Goal: Ask a question

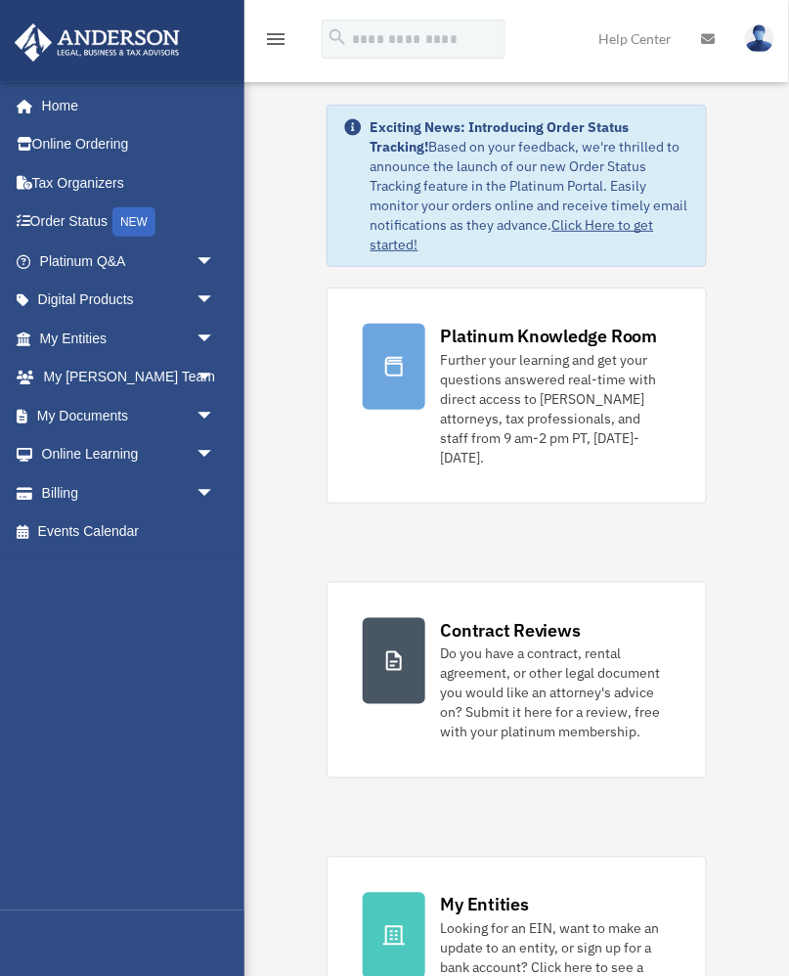
click at [211, 304] on span "arrow_drop_down" at bounding box center [215, 301] width 39 height 40
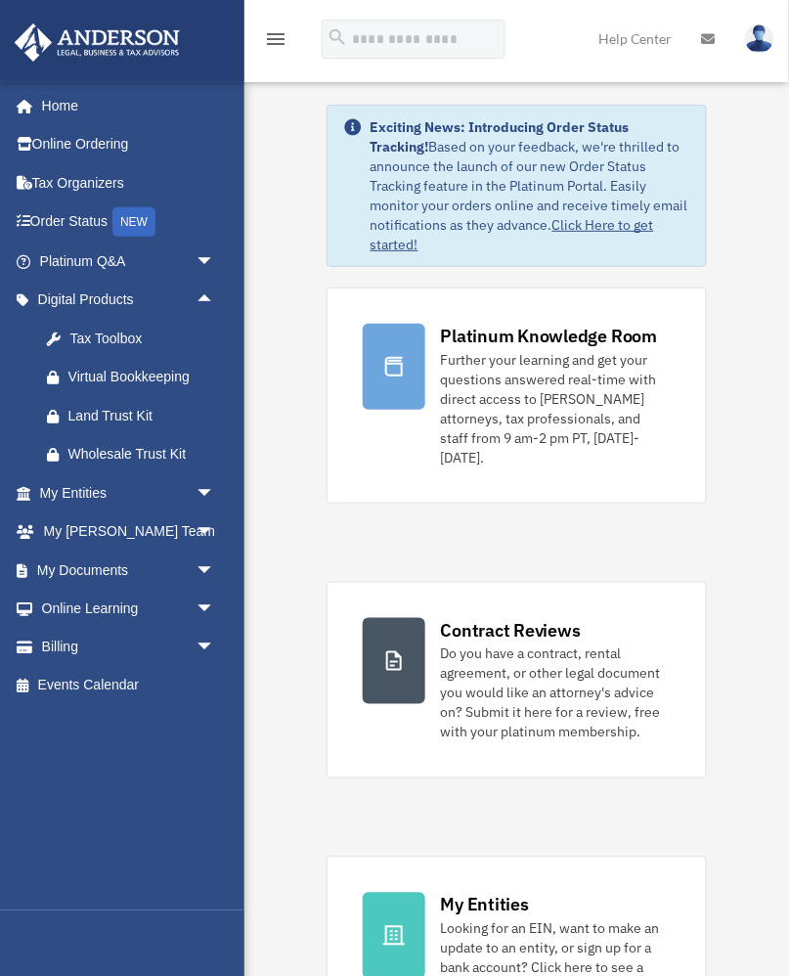
click at [63, 96] on link "Home" at bounding box center [124, 105] width 221 height 39
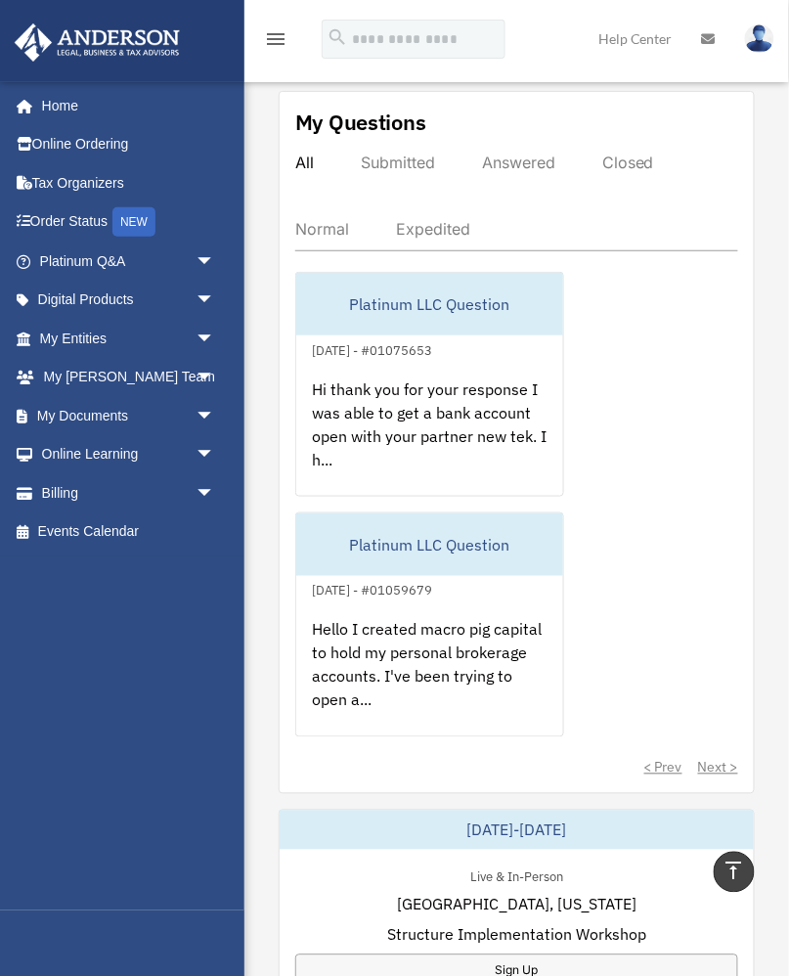
scroll to position [1332, 0]
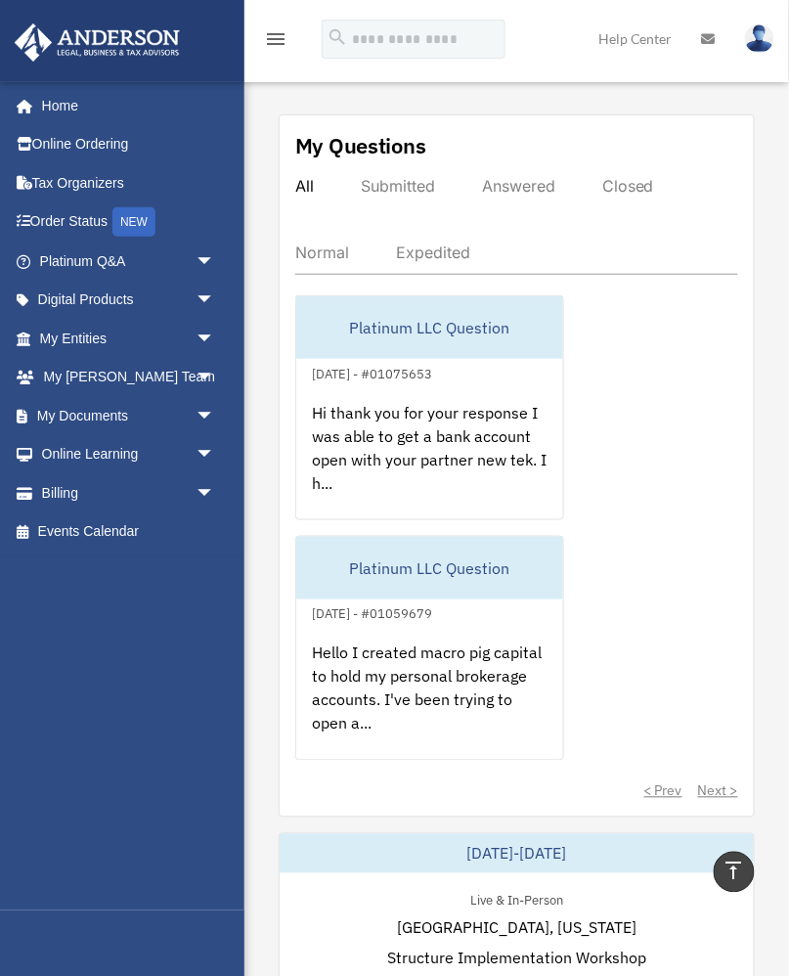
click at [447, 389] on div "Hi thank you for your response I was able to get a bank account open with your …" at bounding box center [429, 461] width 267 height 153
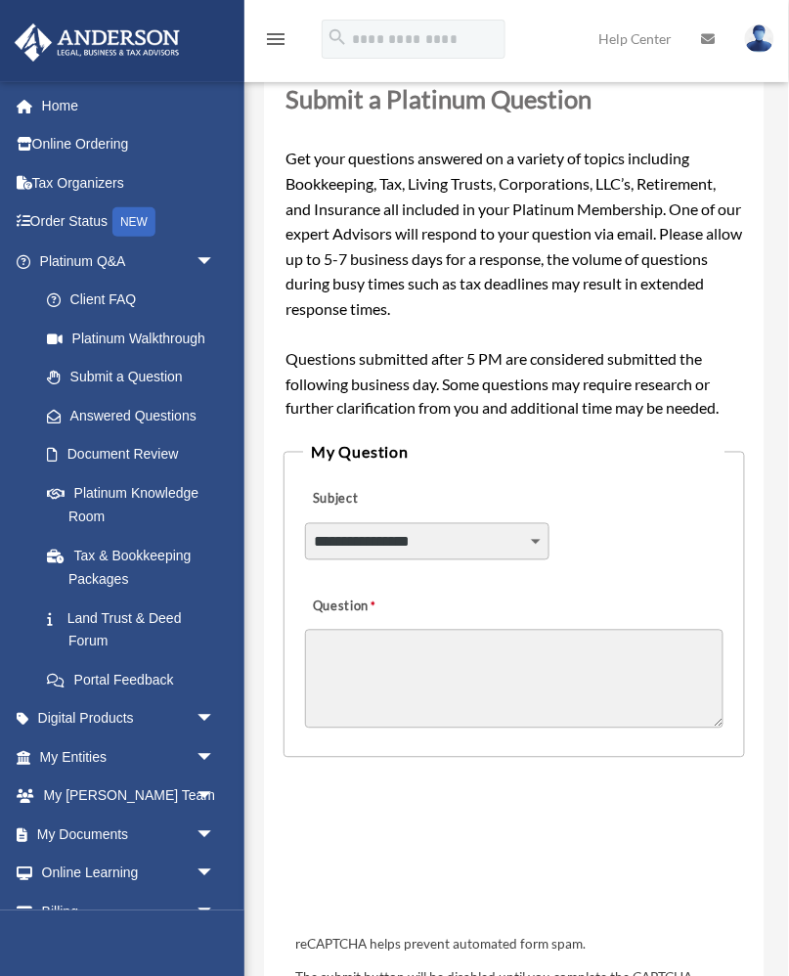
scroll to position [462, 0]
